Goal: Entertainment & Leisure: Consume media (video, audio)

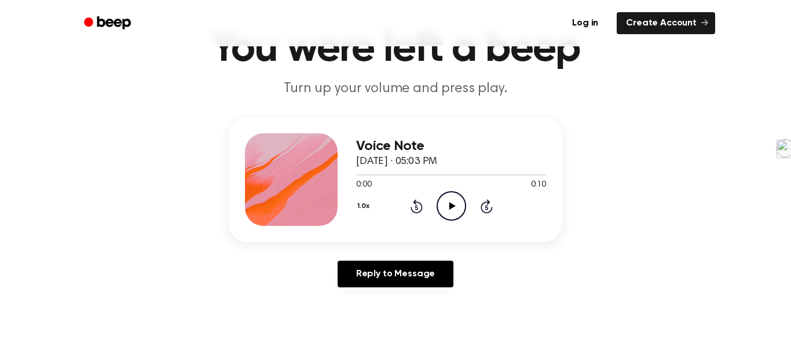
scroll to position [76, 0]
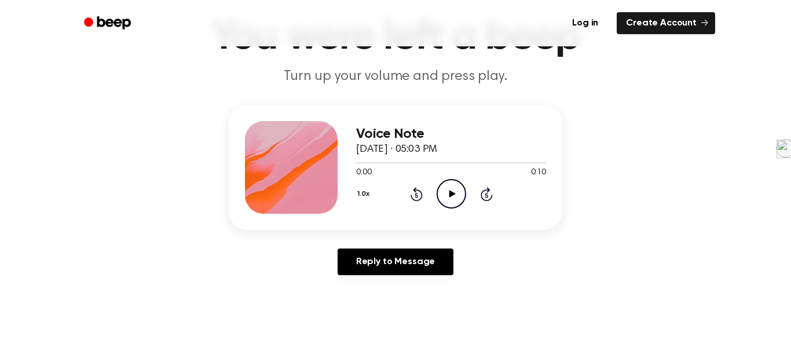
click at [450, 193] on icon at bounding box center [452, 194] width 6 height 8
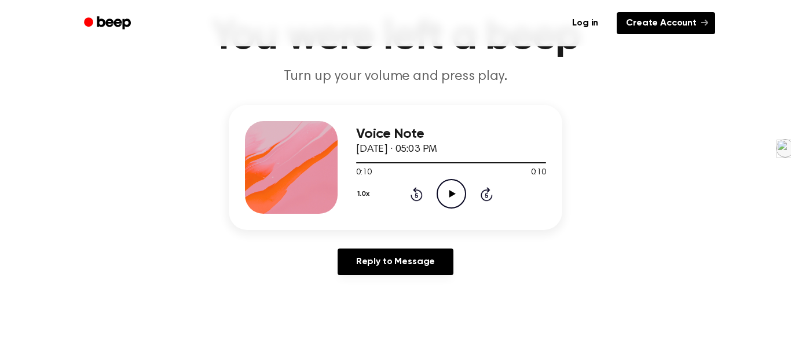
click at [658, 30] on link "Create Account" at bounding box center [665, 23] width 98 height 22
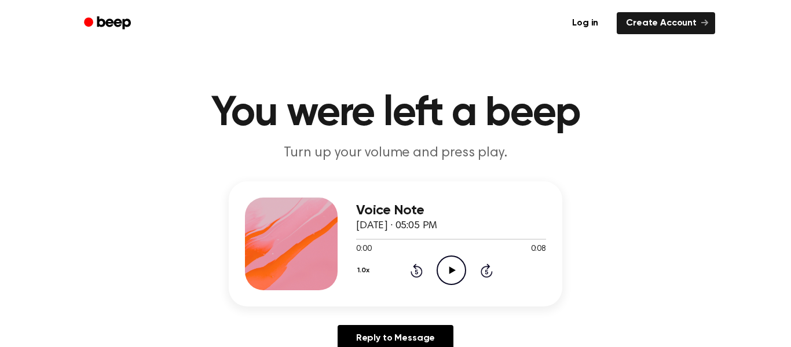
click at [444, 260] on icon "Play Audio" at bounding box center [451, 270] width 30 height 30
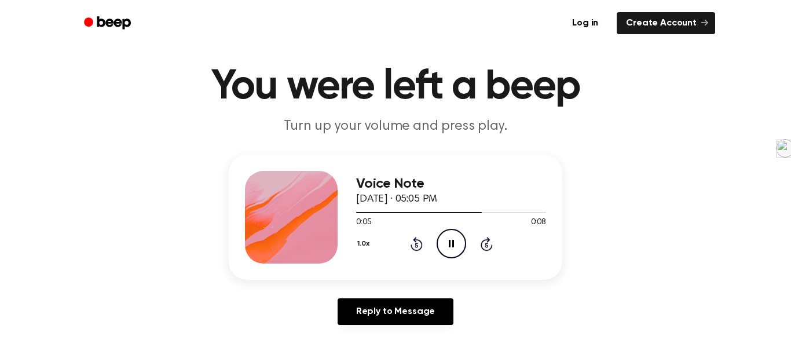
scroll to position [31, 0]
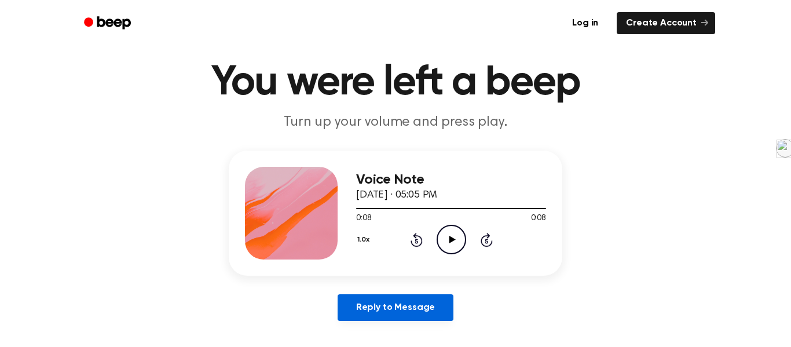
click at [405, 317] on link "Reply to Message" at bounding box center [395, 307] width 116 height 27
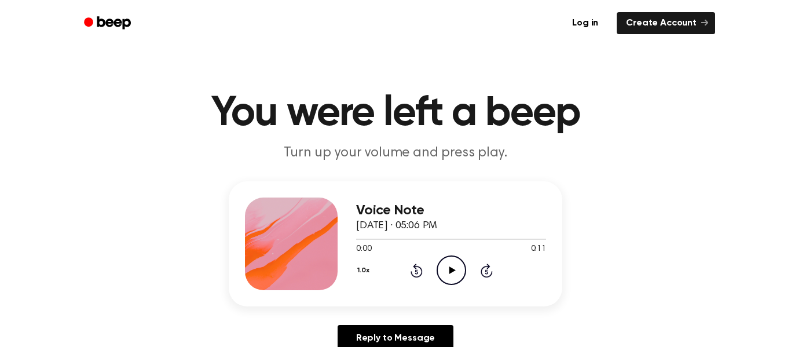
click at [441, 266] on icon "Play Audio" at bounding box center [451, 270] width 30 height 30
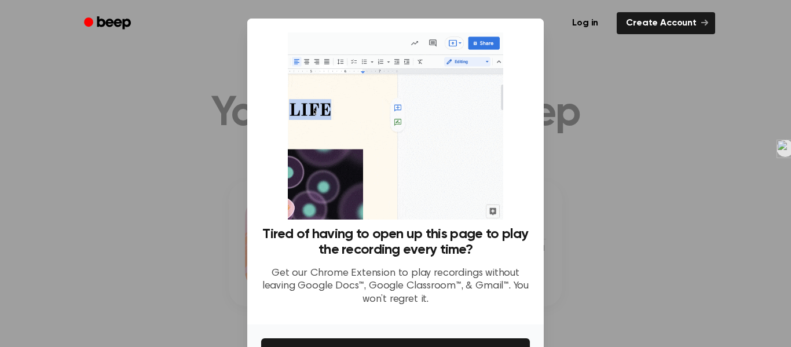
click at [570, 76] on div at bounding box center [395, 173] width 791 height 347
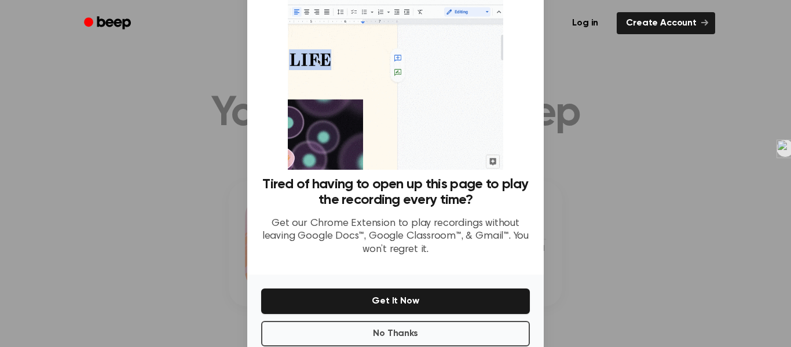
scroll to position [75, 0]
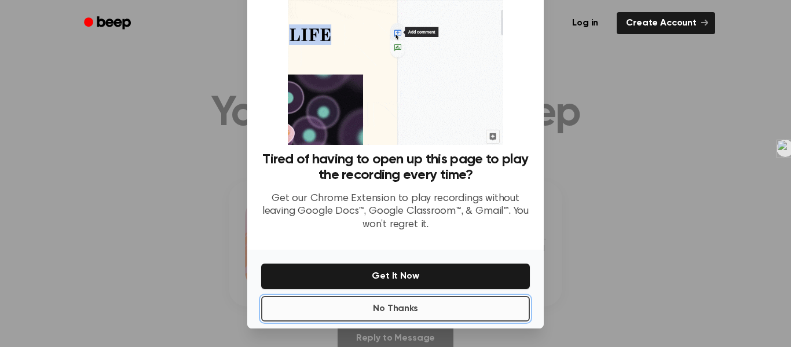
click at [484, 307] on button "No Thanks" at bounding box center [395, 308] width 269 height 25
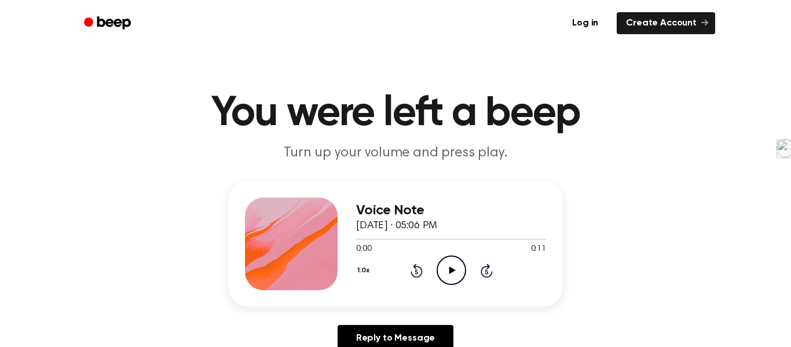
click at [452, 274] on icon "Play Audio" at bounding box center [451, 270] width 30 height 30
click at [452, 274] on icon "Pause Audio" at bounding box center [451, 270] width 30 height 30
click at [451, 257] on icon "Play Audio" at bounding box center [451, 270] width 30 height 30
click at [440, 274] on icon "Play Audio" at bounding box center [451, 270] width 30 height 30
click at [449, 274] on icon "Play Audio" at bounding box center [451, 270] width 30 height 30
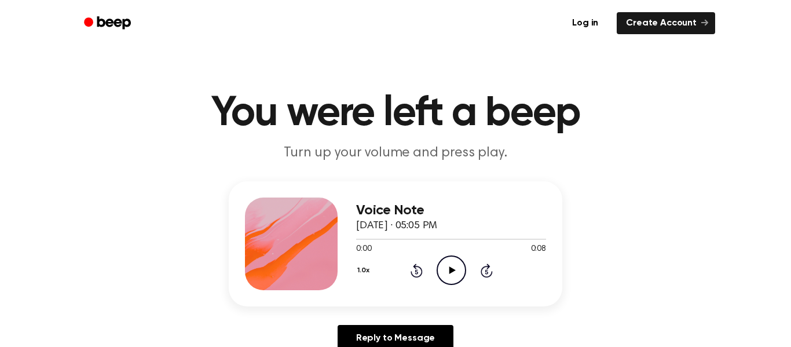
click at [442, 265] on icon "Play Audio" at bounding box center [451, 270] width 30 height 30
click at [446, 259] on icon "Play Audio" at bounding box center [451, 270] width 30 height 30
click at [444, 267] on icon "Play Audio" at bounding box center [451, 270] width 30 height 30
click at [455, 264] on icon "Play Audio" at bounding box center [451, 270] width 30 height 30
click at [445, 277] on icon "Play Audio" at bounding box center [451, 270] width 30 height 30
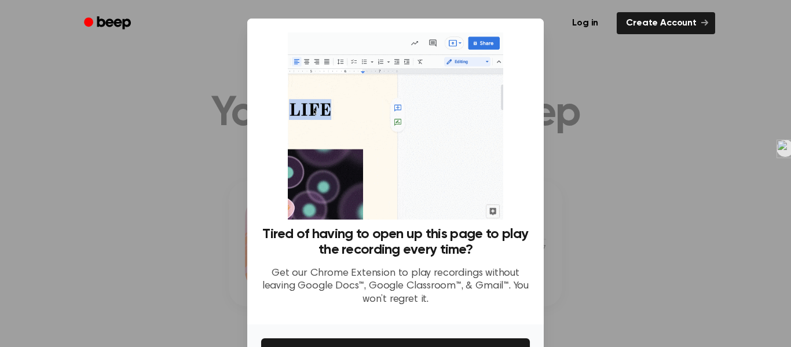
click at [604, 89] on div at bounding box center [395, 173] width 791 height 347
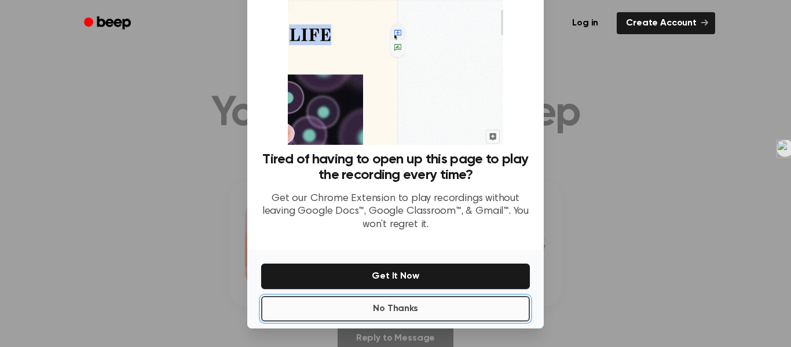
click at [476, 308] on button "No Thanks" at bounding box center [395, 308] width 269 height 25
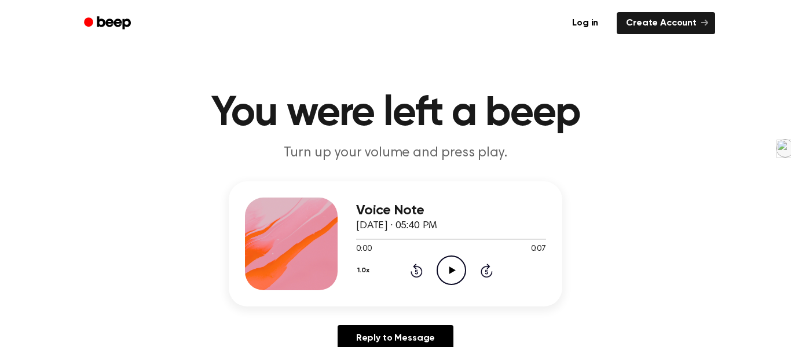
click at [443, 277] on icon "Play Audio" at bounding box center [451, 270] width 30 height 30
click at [444, 264] on icon "Play Audio" at bounding box center [451, 270] width 30 height 30
click at [451, 271] on icon at bounding box center [452, 270] width 6 height 8
click at [450, 264] on icon "Play Audio" at bounding box center [451, 270] width 30 height 30
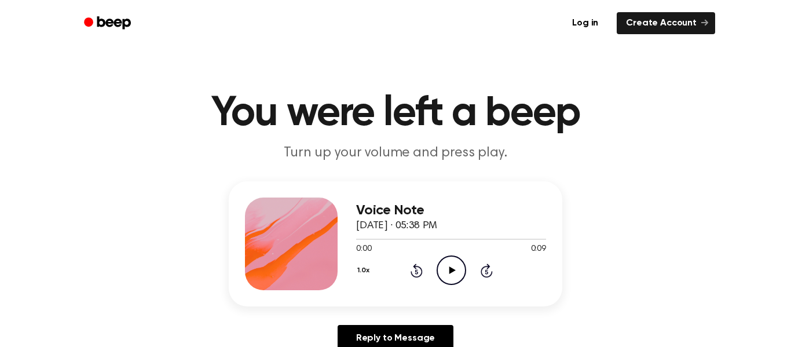
click at [448, 267] on icon "Play Audio" at bounding box center [451, 270] width 30 height 30
click at [456, 269] on icon "Play Audio" at bounding box center [451, 270] width 30 height 30
click at [453, 284] on circle at bounding box center [451, 270] width 28 height 28
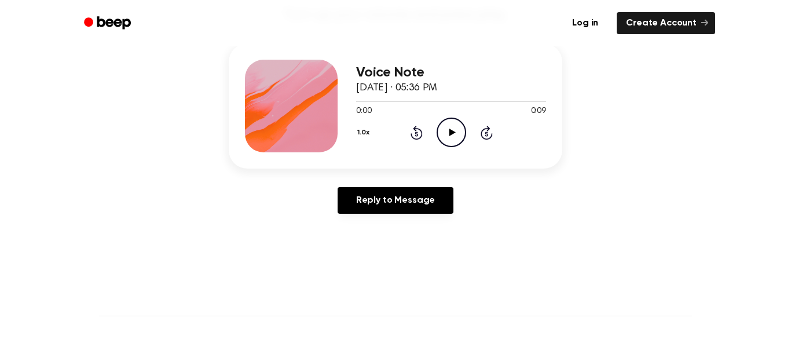
scroll to position [150, 0]
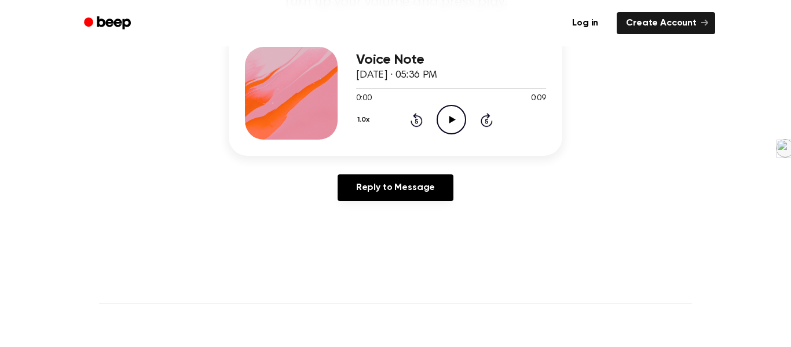
click at [446, 109] on icon "Play Audio" at bounding box center [451, 120] width 30 height 30
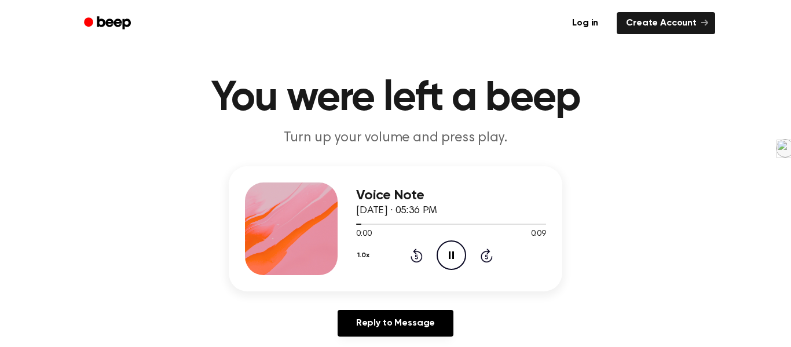
scroll to position [0, 0]
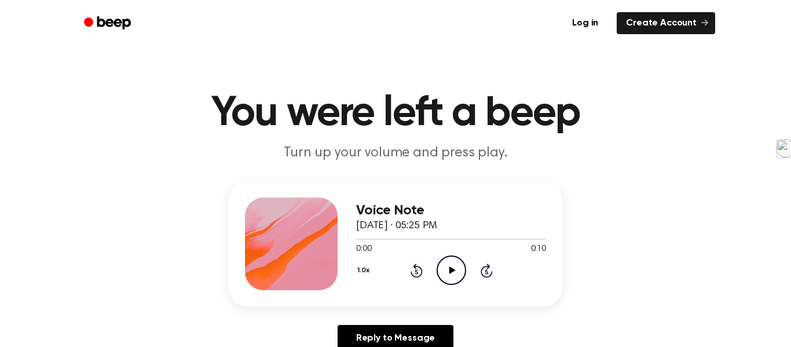
click at [439, 277] on icon "Play Audio" at bounding box center [451, 270] width 30 height 30
click at [454, 273] on icon "Play Audio" at bounding box center [451, 270] width 30 height 30
click at [452, 264] on icon "Play Audio" at bounding box center [451, 270] width 30 height 30
click at [460, 258] on icon "Play Audio" at bounding box center [451, 270] width 30 height 30
click at [440, 273] on icon "Play Audio" at bounding box center [451, 270] width 30 height 30
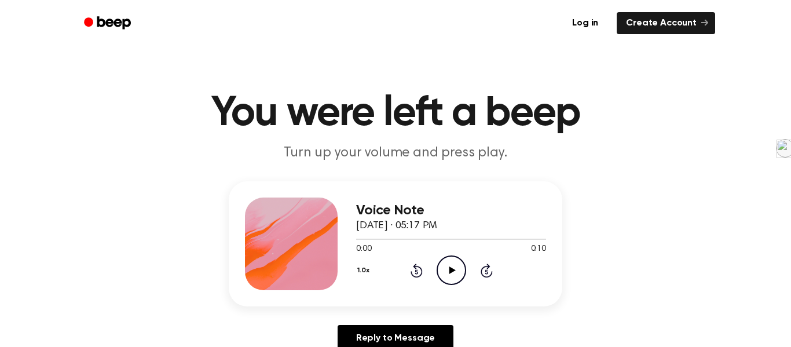
click at [453, 273] on icon "Play Audio" at bounding box center [451, 270] width 30 height 30
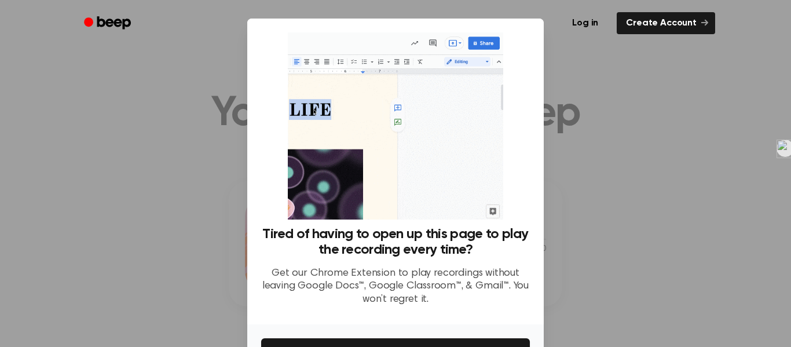
click at [591, 128] on div at bounding box center [395, 173] width 791 height 347
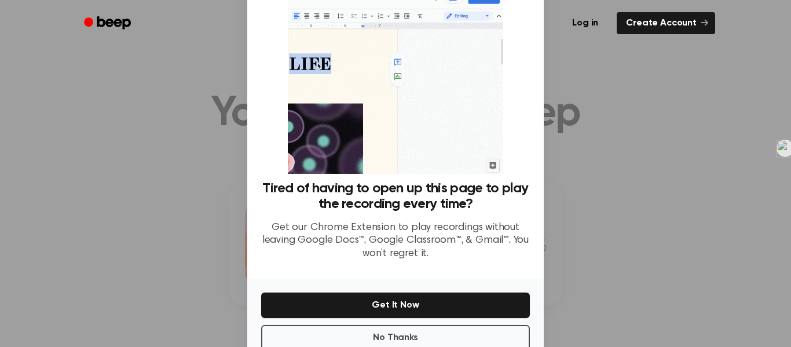
scroll to position [75, 0]
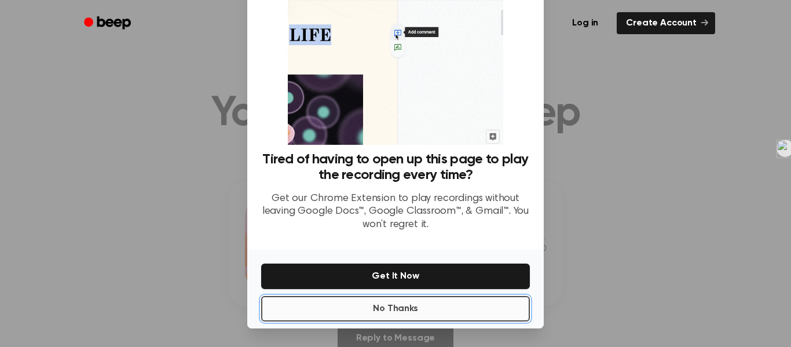
click at [452, 297] on button "No Thanks" at bounding box center [395, 308] width 269 height 25
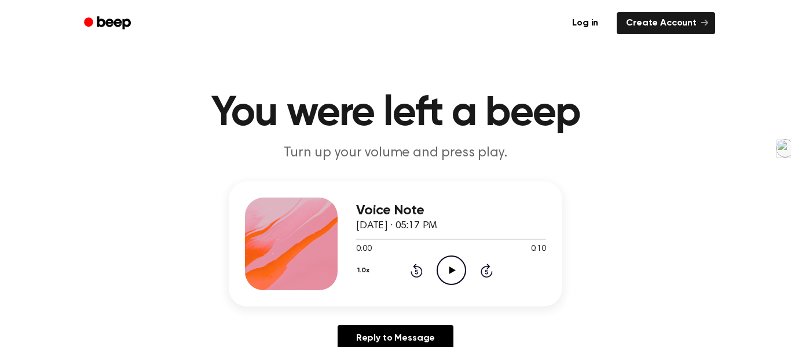
click at [454, 260] on icon "Play Audio" at bounding box center [451, 270] width 30 height 30
click at [455, 263] on icon "Play Audio" at bounding box center [451, 270] width 30 height 30
click at [439, 280] on icon "Play Audio" at bounding box center [451, 270] width 30 height 30
click at [463, 263] on circle at bounding box center [451, 270] width 28 height 28
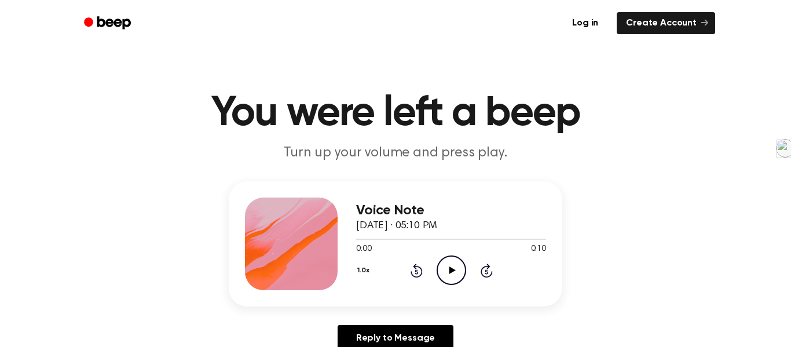
click at [458, 270] on icon "Play Audio" at bounding box center [451, 270] width 30 height 30
click at [451, 263] on icon "Play Audio" at bounding box center [451, 270] width 30 height 30
